Goal: Task Accomplishment & Management: Complete application form

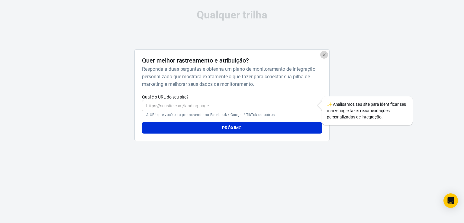
click at [324, 55] on icon "button" at bounding box center [324, 54] width 5 height 5
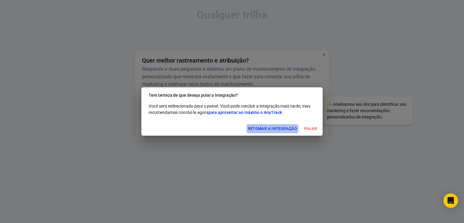
click at [277, 128] on font "Retomar a integração" at bounding box center [272, 128] width 49 height 5
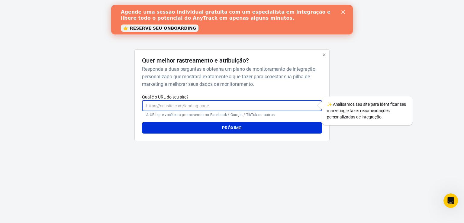
click at [159, 106] on input "Qual é o URL do seu site?" at bounding box center [232, 105] width 180 height 11
paste input "[DOMAIN_NAME]"
type input "[DOMAIN_NAME]"
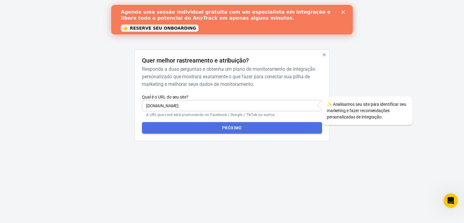
click at [223, 130] on font "Próximo" at bounding box center [232, 128] width 20 height 8
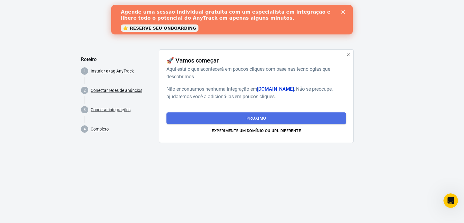
click at [250, 119] on font "Próximo" at bounding box center [256, 118] width 20 height 5
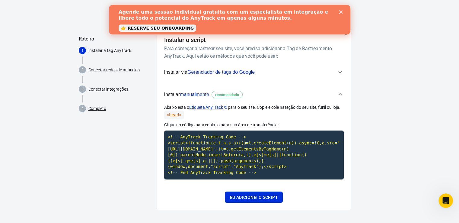
scroll to position [21, 0]
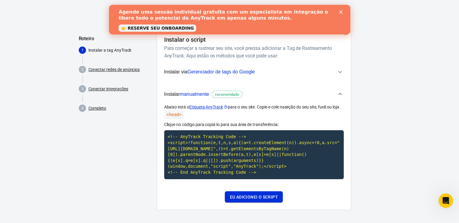
click at [246, 200] on font "Eu adicionei o script" at bounding box center [254, 197] width 48 height 8
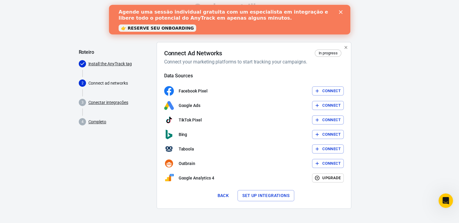
scroll to position [15, 0]
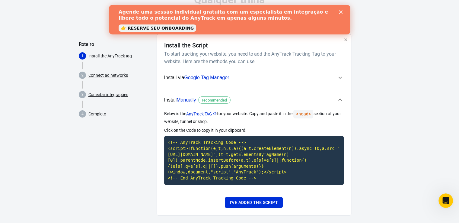
scroll to position [21, 0]
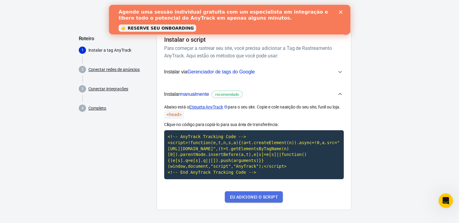
click at [261, 197] on font "Eu adicionei o script" at bounding box center [254, 196] width 48 height 5
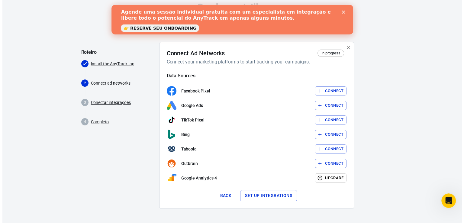
scroll to position [15, 0]
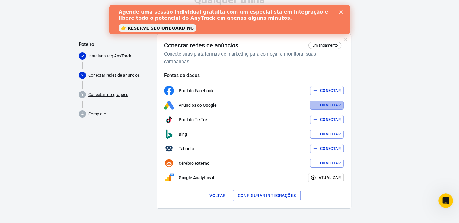
click at [330, 105] on font "Conectar" at bounding box center [330, 105] width 21 height 5
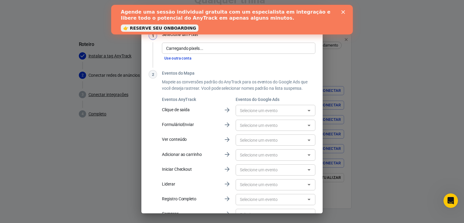
click at [342, 11] on icon "Fechar" at bounding box center [343, 12] width 4 height 4
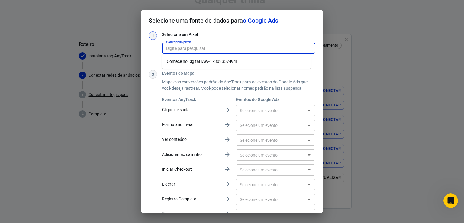
click at [203, 49] on input "Carregando pixels..." at bounding box center [238, 48] width 149 height 8
click at [246, 64] on li "Comece no Digital [AW-17302357494]" at bounding box center [236, 61] width 149 height 10
type input "Comece no Digital [AW-17302357494]"
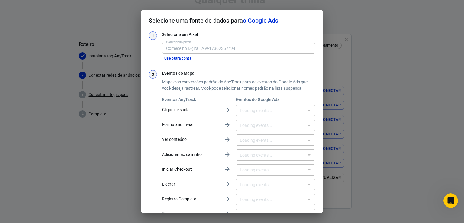
type input "Cavaquinho [ye6CCLjFkp4bEPaLtLpA]"
click at [179, 59] on font "Use outra conta" at bounding box center [177, 58] width 27 height 4
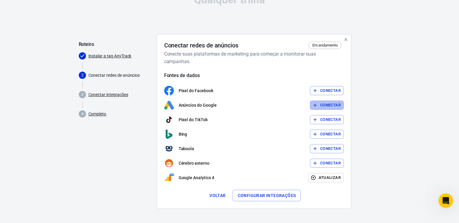
click at [323, 105] on font "Conectar" at bounding box center [330, 105] width 21 height 5
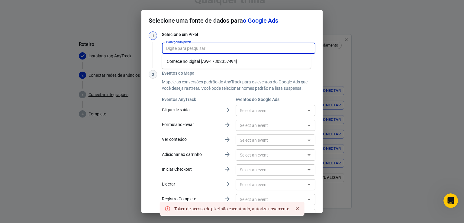
click at [199, 48] on input "Carregando pixels..." at bounding box center [238, 48] width 149 height 8
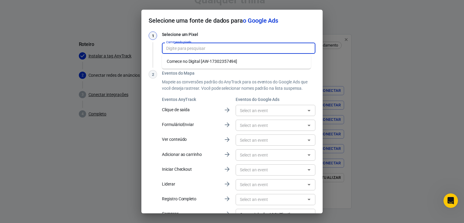
click at [219, 59] on font "Comece no Digital [AW-17302357494]" at bounding box center [202, 61] width 70 height 5
type input "Comece no Digital [AW-17302357494]"
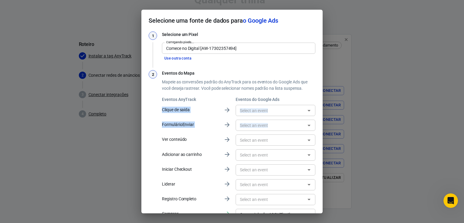
drag, startPoint x: 322, startPoint y: 97, endPoint x: 320, endPoint y: 126, distance: 29.7
click at [320, 126] on div "Selecione uma fonte de dados para o Google Ads 1 Selecione um Pixel Carregando …" at bounding box center [232, 111] width 464 height 223
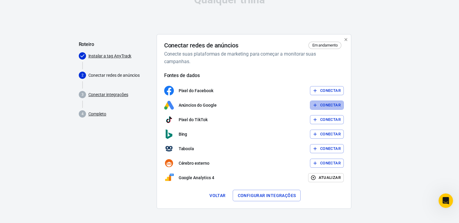
click at [325, 106] on font "Conectar" at bounding box center [330, 105] width 21 height 5
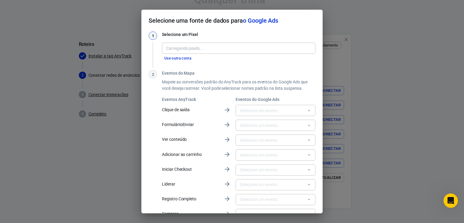
click at [187, 53] on div "Carregando pixels..." at bounding box center [238, 48] width 153 height 11
click at [184, 58] on font "Use outra conta" at bounding box center [177, 58] width 27 height 4
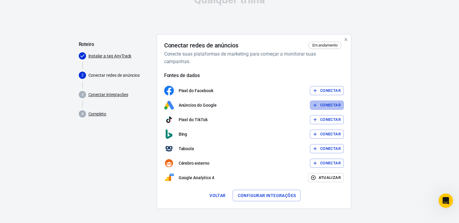
click at [325, 107] on font "Conectar" at bounding box center [330, 105] width 21 height 5
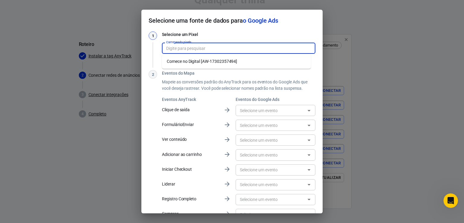
click at [213, 50] on input "Carregando pixels..." at bounding box center [238, 48] width 149 height 8
click at [220, 63] on font "Comece no Digital [AW-17302357494]" at bounding box center [202, 61] width 70 height 5
type input "Comece no Digital [AW-17302357494]"
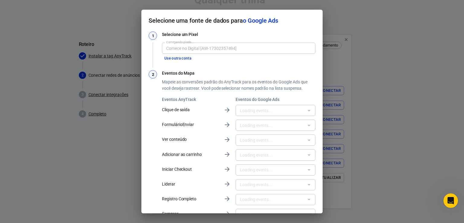
click at [305, 112] on div at bounding box center [309, 110] width 8 height 8
type input "Cavaquinho [ye6CCLjFkp4bEPaLtLpA]"
click at [305, 109] on icon "Abrir" at bounding box center [308, 110] width 7 height 7
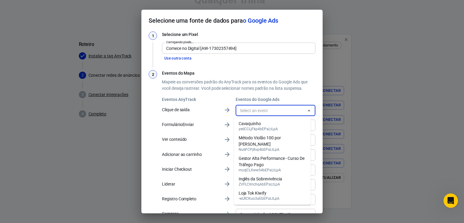
click at [296, 128] on li "Cavaquinho ye6CCLjFkp4bEPaLtLpA" at bounding box center [272, 126] width 77 height 14
type input "Cavaquinho [ye6CCLjFkp4bEPaLtLpA]"
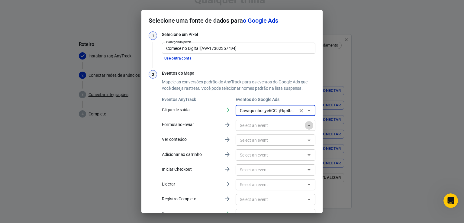
click at [307, 126] on icon "Abrir" at bounding box center [308, 126] width 3 height 2
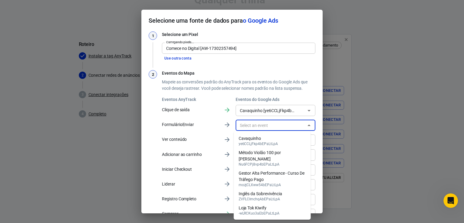
click at [295, 138] on li "Cavaquinho ye6CCLjFkp4bEPaLtLpA" at bounding box center [272, 140] width 77 height 14
type input "Cavaquinho [ye6CCLjFkp4bEPaLtLpA]"
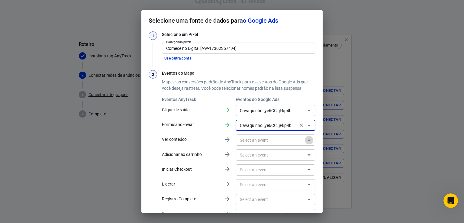
click at [306, 142] on icon "Abrir" at bounding box center [308, 139] width 7 height 7
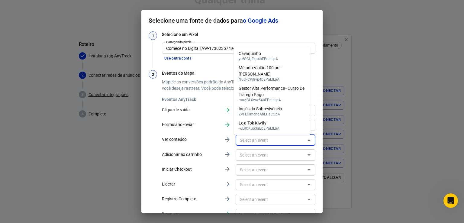
click at [279, 63] on li "Cavaquinho ye6CCLjFkp4bEPaLtLpA" at bounding box center [272, 56] width 77 height 14
type input "Cavaquinho [ye6CCLjFkp4bEPaLtLpA]"
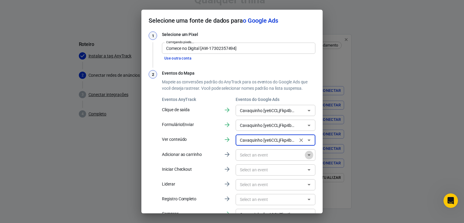
click at [305, 157] on icon "Abrir" at bounding box center [308, 154] width 7 height 7
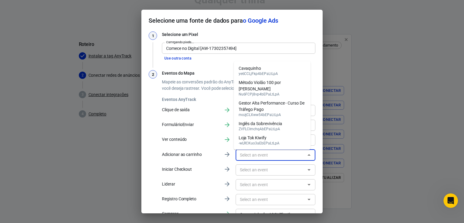
click at [271, 76] on font "ye6CCLjFkp4bEPaLtLpA" at bounding box center [258, 74] width 39 height 4
type input "Cavaquinho [ye6CCLjFkp4bEPaLtLpA]"
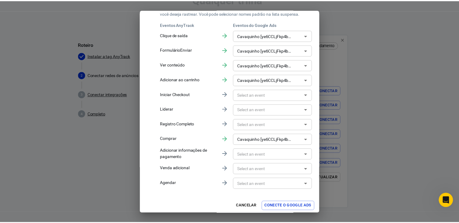
scroll to position [78, 0]
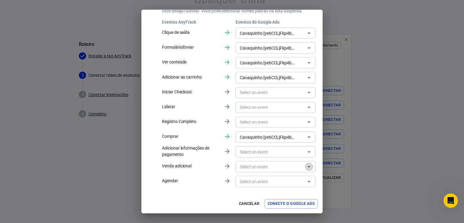
click at [305, 165] on icon "Abrir" at bounding box center [308, 166] width 7 height 7
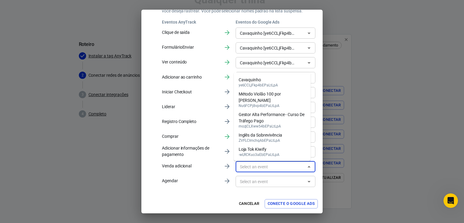
click at [271, 83] on div "Cavaquinho" at bounding box center [258, 80] width 39 height 6
type input "Cavaquinho [ye6CCLjFkp4bEPaLtLpA]"
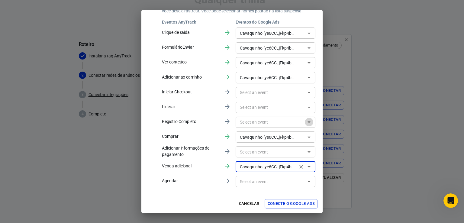
click at [307, 122] on icon "Abrir" at bounding box center [308, 122] width 3 height 2
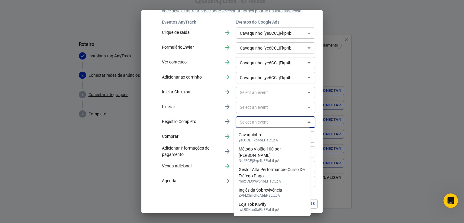
click at [277, 136] on div "Cavaquinho" at bounding box center [258, 135] width 39 height 6
type input "Cavaquinho [ye6CCLjFkp4bEPaLtLpA]"
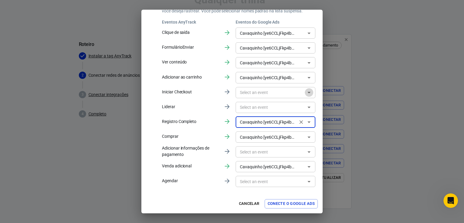
click at [305, 93] on icon "Abrir" at bounding box center [308, 92] width 7 height 7
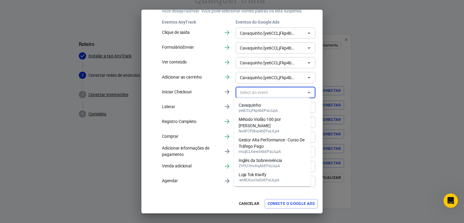
click at [279, 108] on li "Cavaquinho ye6CCLjFkp4bEPaLtLpA" at bounding box center [272, 107] width 77 height 14
type input "Cavaquinho [ye6CCLjFkp4bEPaLtLpA]"
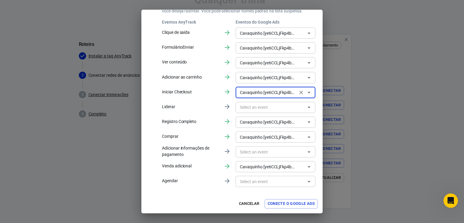
click at [305, 154] on icon "Abrir" at bounding box center [308, 151] width 7 height 7
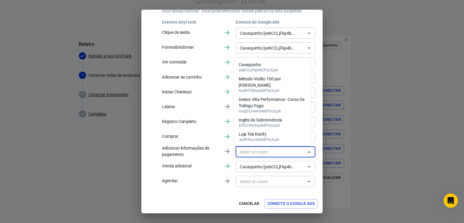
click at [270, 72] on font "ye6CCLjFkp4bEPaLtLpA" at bounding box center [258, 70] width 39 height 4
type input "Cavaquinho [ye6CCLjFkp4bEPaLtLpA]"
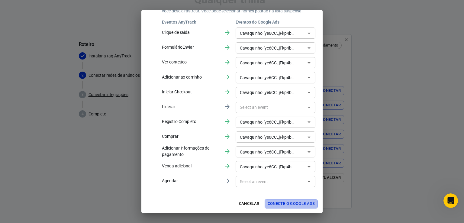
click at [299, 205] on font "Conecte o Google Ads" at bounding box center [290, 203] width 47 height 5
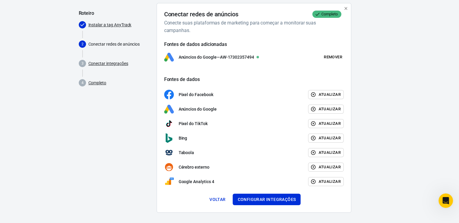
scroll to position [50, 0]
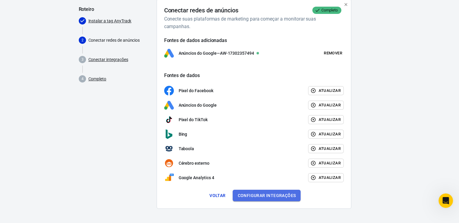
click at [281, 197] on font "Configurar integrações" at bounding box center [267, 195] width 58 height 8
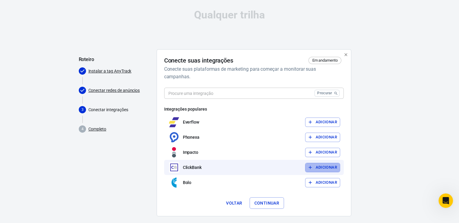
click at [323, 167] on font "Adicionar" at bounding box center [325, 167] width 21 height 5
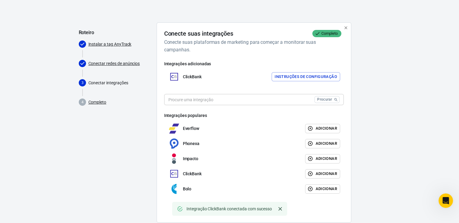
scroll to position [41, 0]
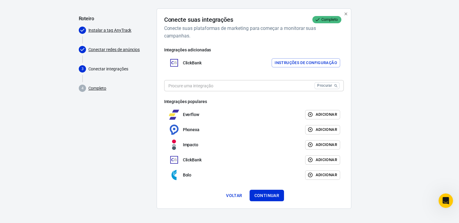
click at [223, 84] on input "text" at bounding box center [238, 85] width 148 height 11
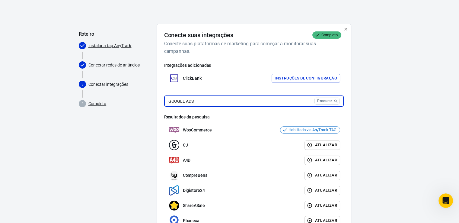
scroll to position [0, 0]
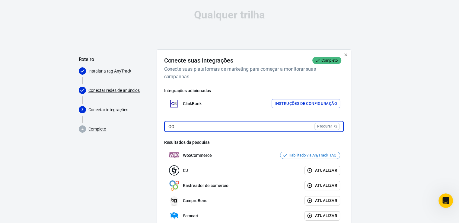
type input "G"
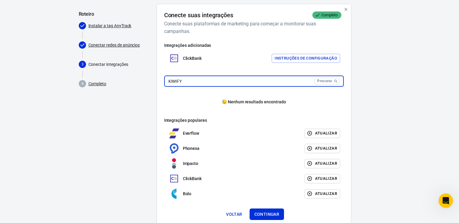
scroll to position [44, 0]
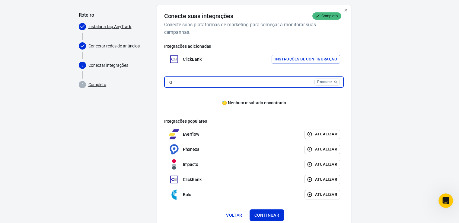
type input "K"
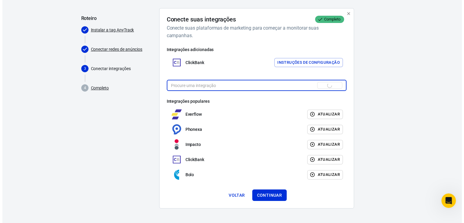
scroll to position [41, 0]
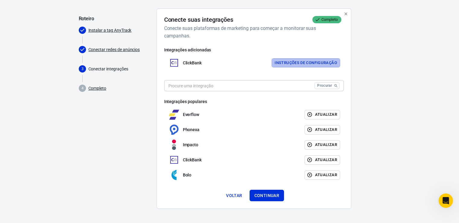
click at [306, 63] on font "Instruções de configuração" at bounding box center [306, 62] width 62 height 5
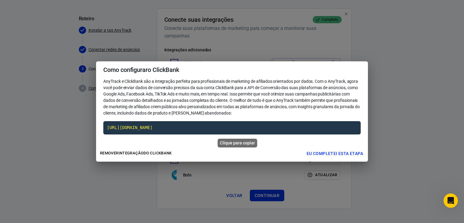
click at [208, 127] on code "[URL][DOMAIN_NAME]" at bounding box center [231, 127] width 257 height 13
drag, startPoint x: 208, startPoint y: 127, endPoint x: 188, endPoint y: 127, distance: 19.9
click at [188, 127] on code "[URL][DOMAIN_NAME]" at bounding box center [231, 127] width 257 height 13
click at [225, 144] on font "Clique para copiar" at bounding box center [232, 142] width 35 height 5
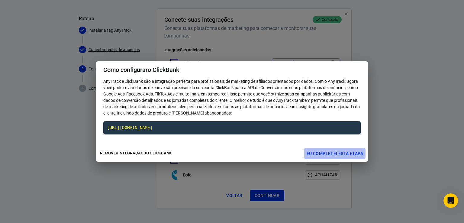
click at [318, 154] on font "Eu completei esta etapa" at bounding box center [334, 153] width 56 height 5
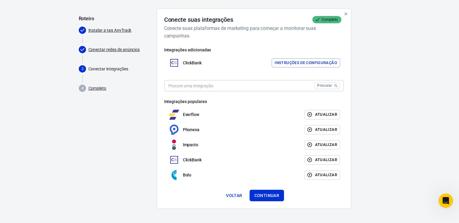
click at [310, 63] on font "Instruções de configuração" at bounding box center [306, 62] width 62 height 5
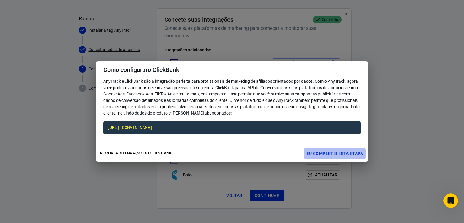
click at [337, 152] on font "Eu completei esta etapa" at bounding box center [334, 153] width 56 height 5
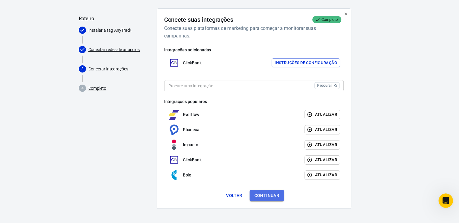
click at [268, 194] on font "Continuar" at bounding box center [267, 195] width 25 height 5
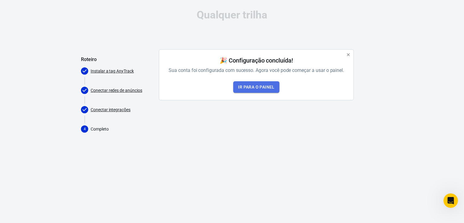
click at [259, 87] on font "Ir para o painel" at bounding box center [256, 87] width 36 height 5
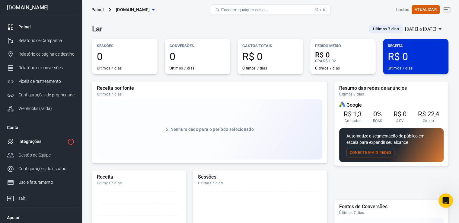
click at [35, 142] on font "Integrações" at bounding box center [29, 141] width 23 height 5
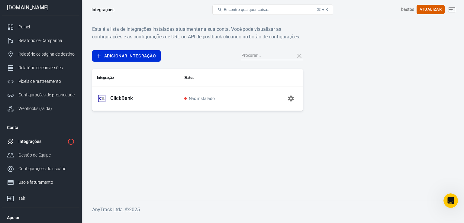
click at [121, 98] on font "ClickBank" at bounding box center [121, 98] width 23 height 6
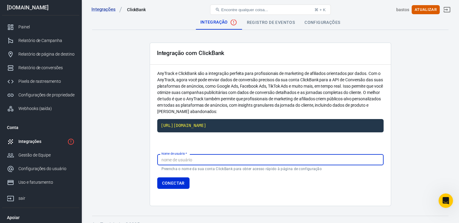
click at [175, 158] on input "Nome de usuário   *" at bounding box center [270, 159] width 226 height 11
type input "NOVIDADESS"
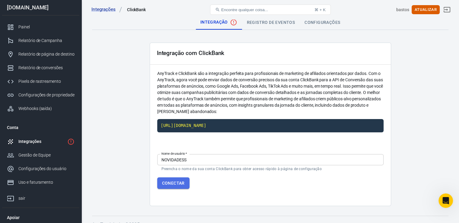
click at [177, 181] on font "Conectar" at bounding box center [173, 183] width 23 height 5
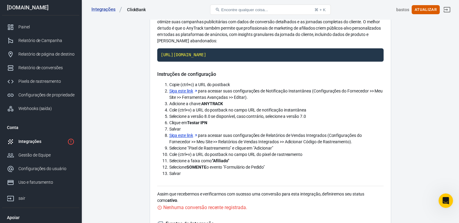
scroll to position [60, 0]
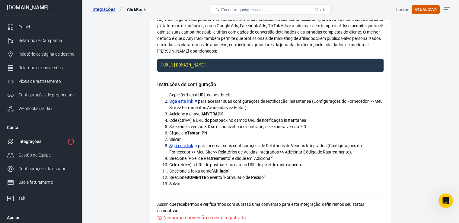
click at [181, 104] on font "Siga este link" at bounding box center [181, 101] width 24 height 6
click at [187, 145] on font "Siga este link" at bounding box center [181, 145] width 24 height 5
